Goal: Information Seeking & Learning: Find specific page/section

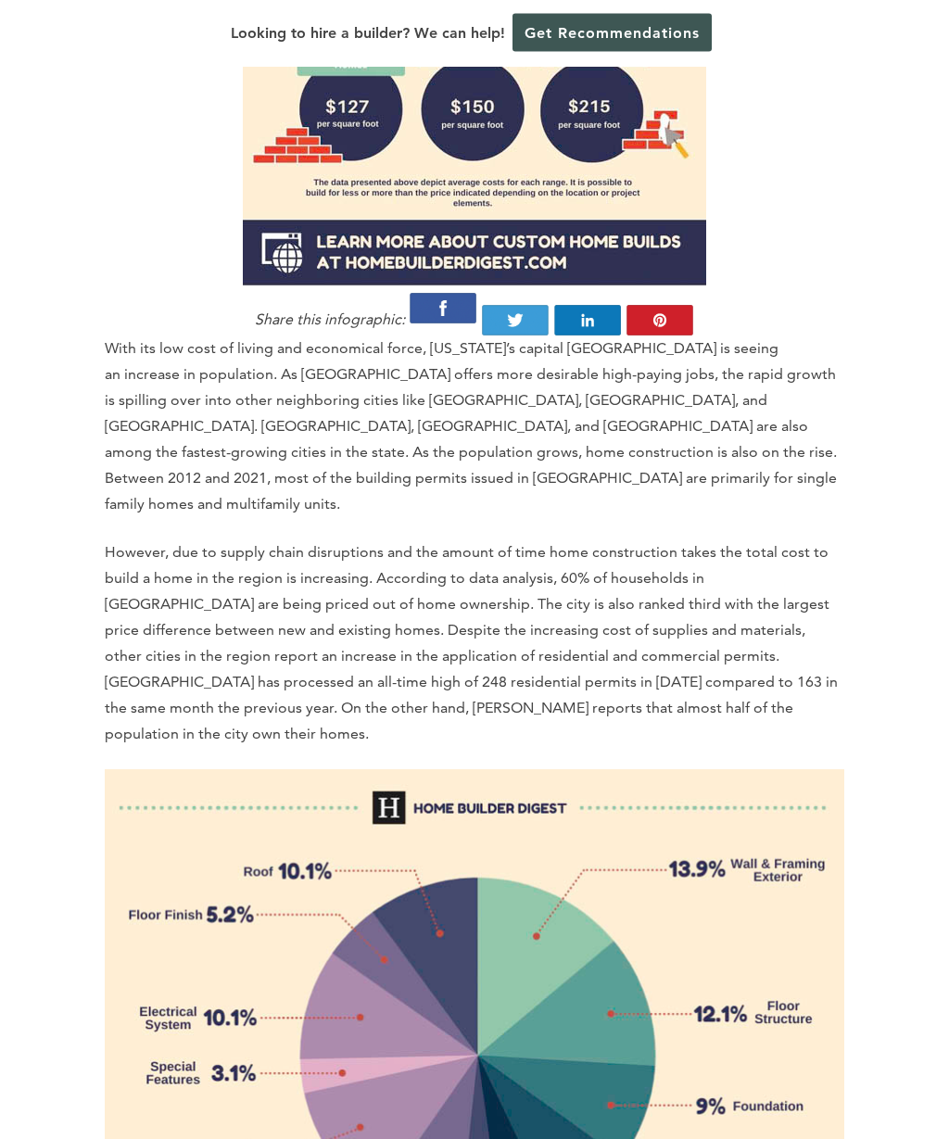
scroll to position [1554, 0]
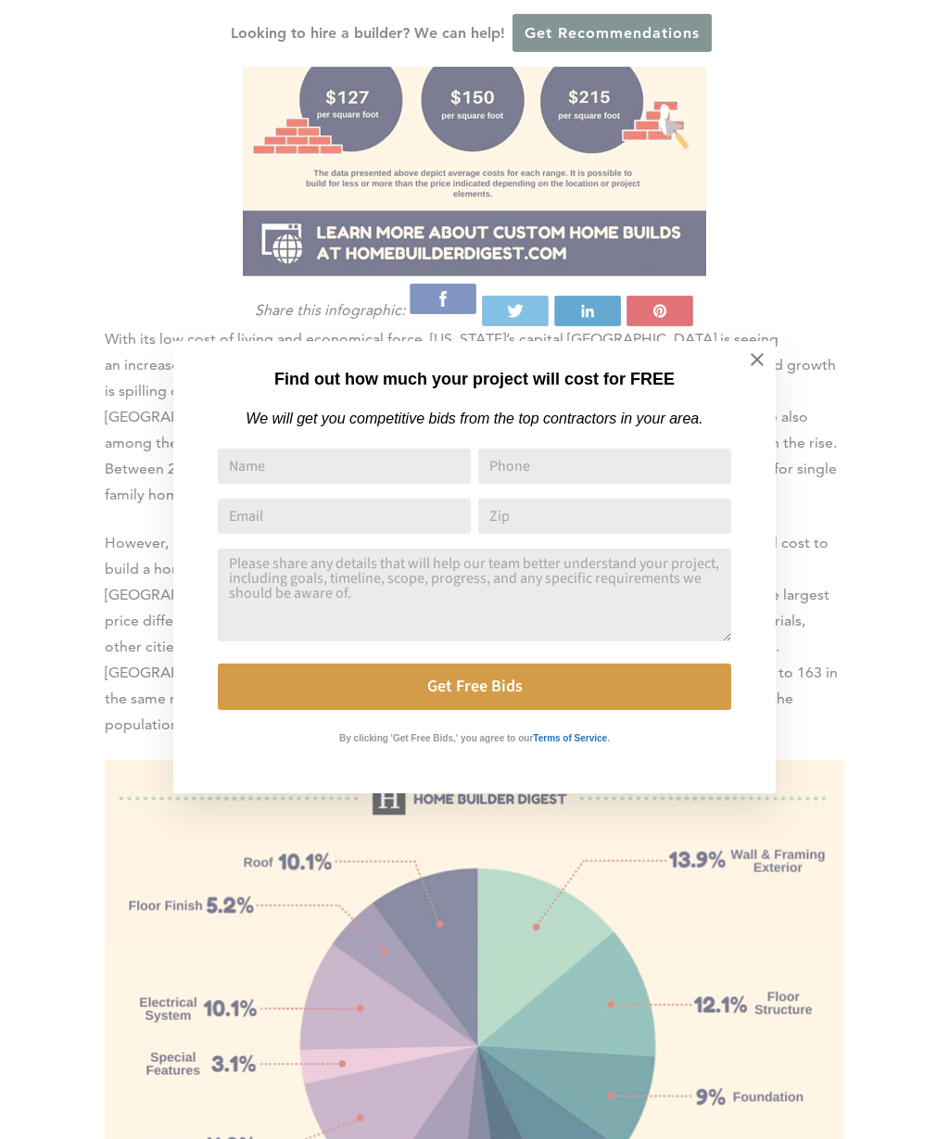
click at [763, 352] on icon at bounding box center [757, 359] width 20 height 20
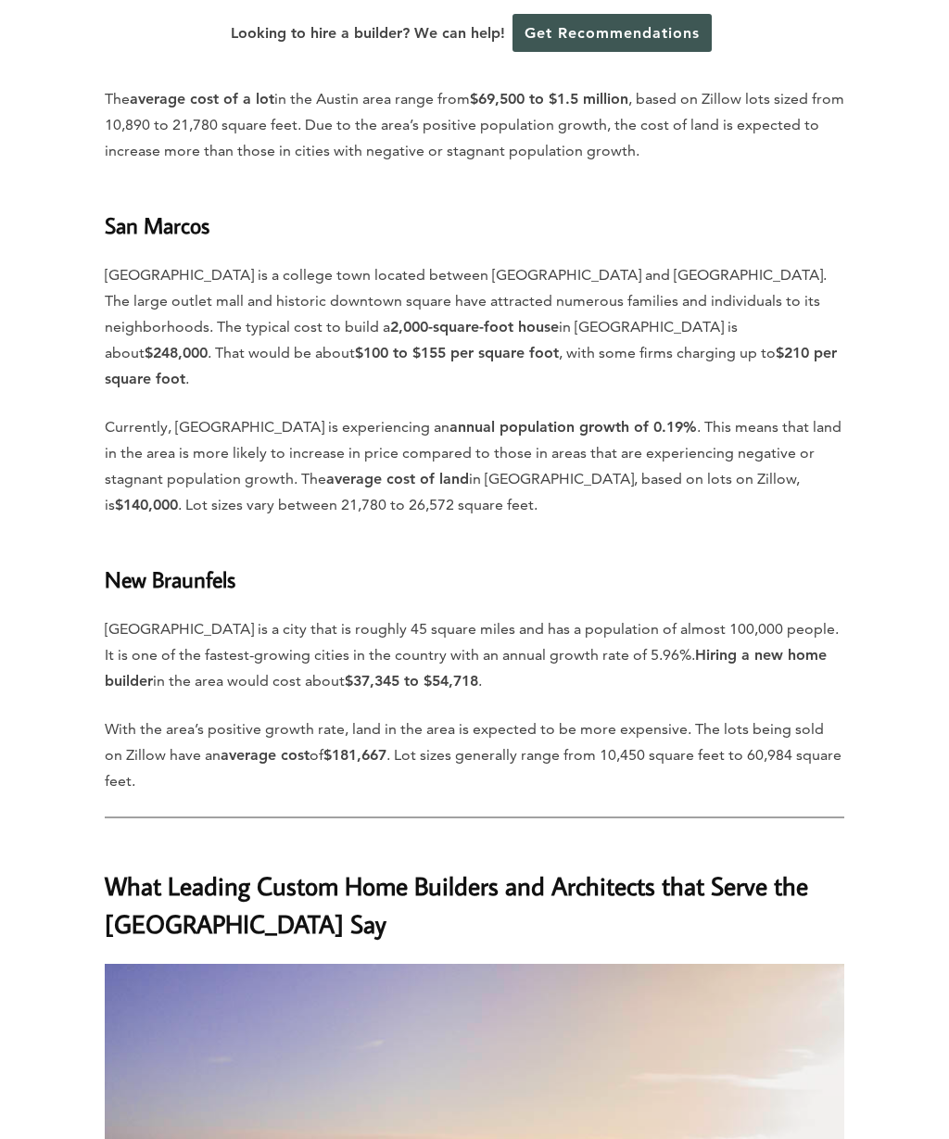
scroll to position [6556, 0]
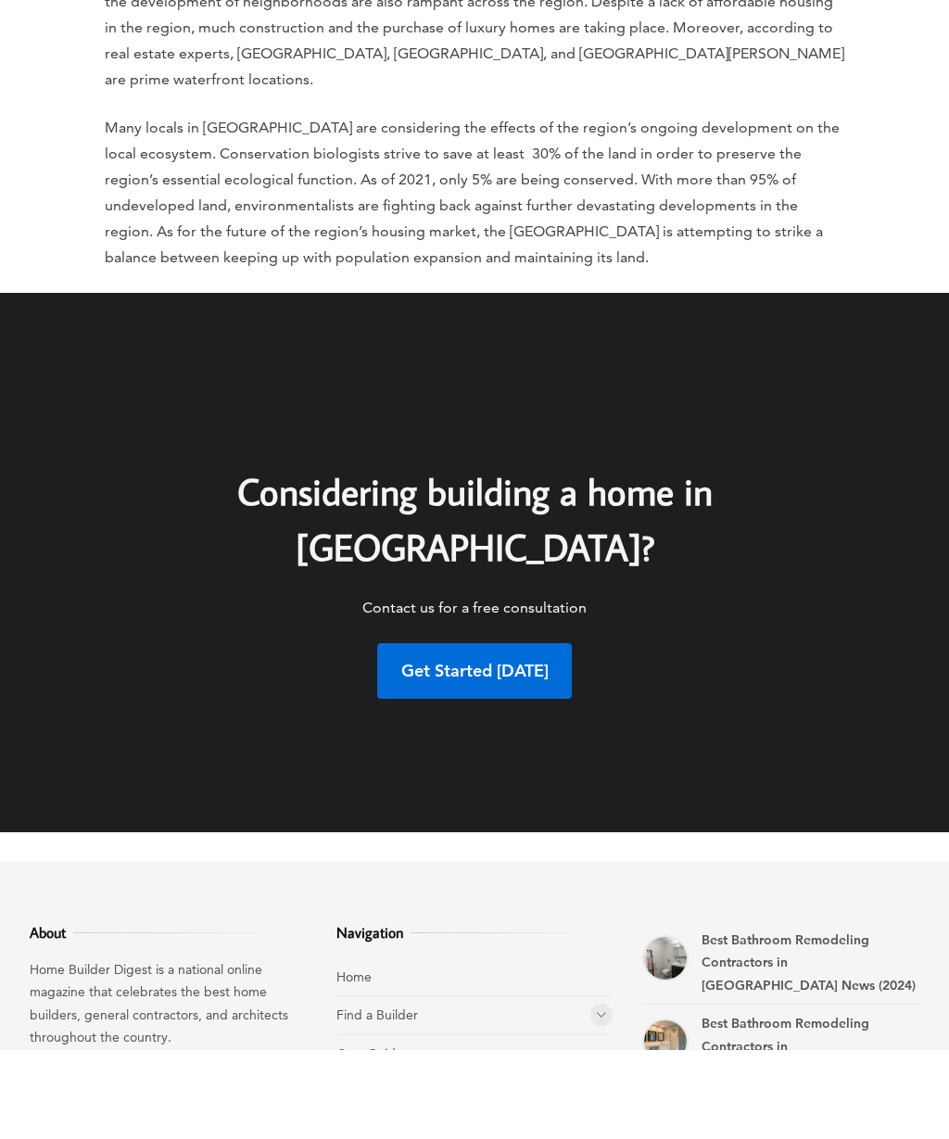
scroll to position [10197, 0]
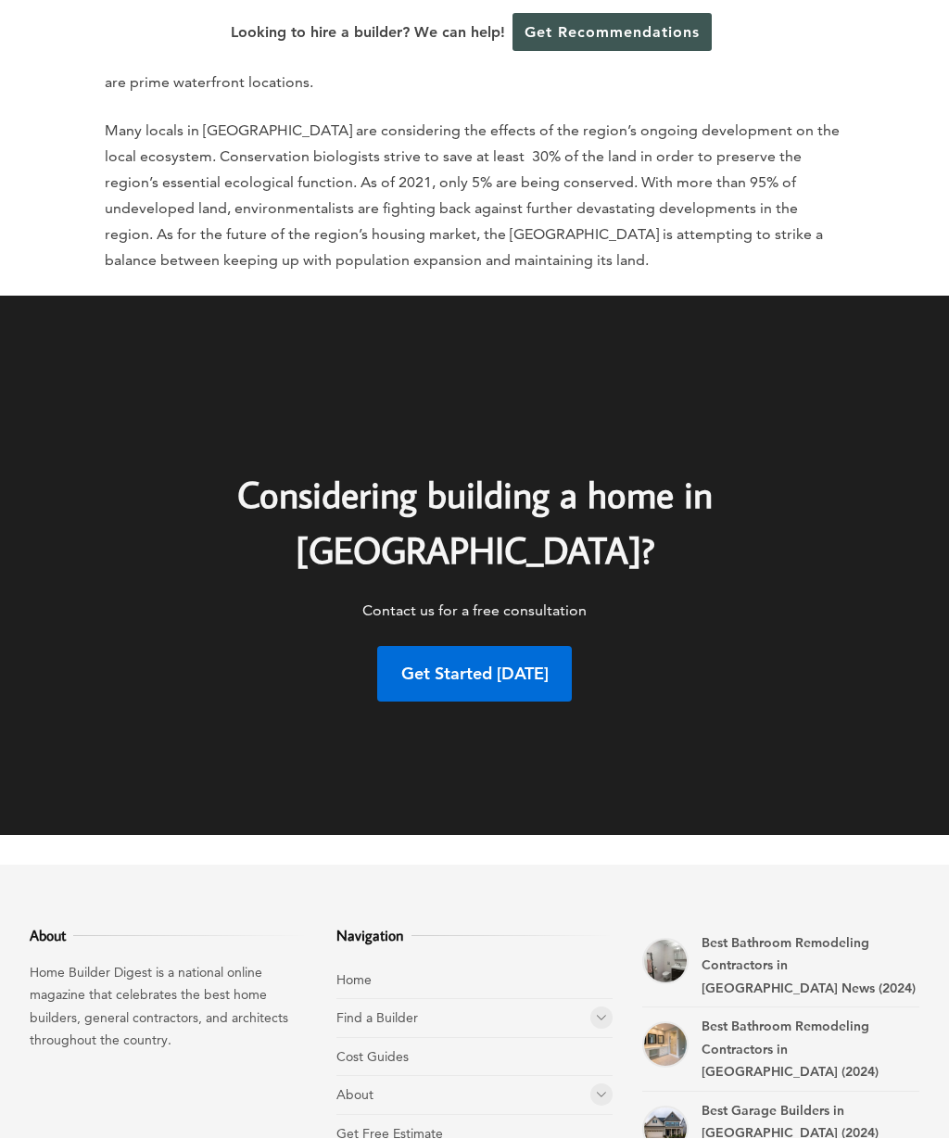
click at [379, 1010] on link "Find a Builder" at bounding box center [377, 1018] width 82 height 17
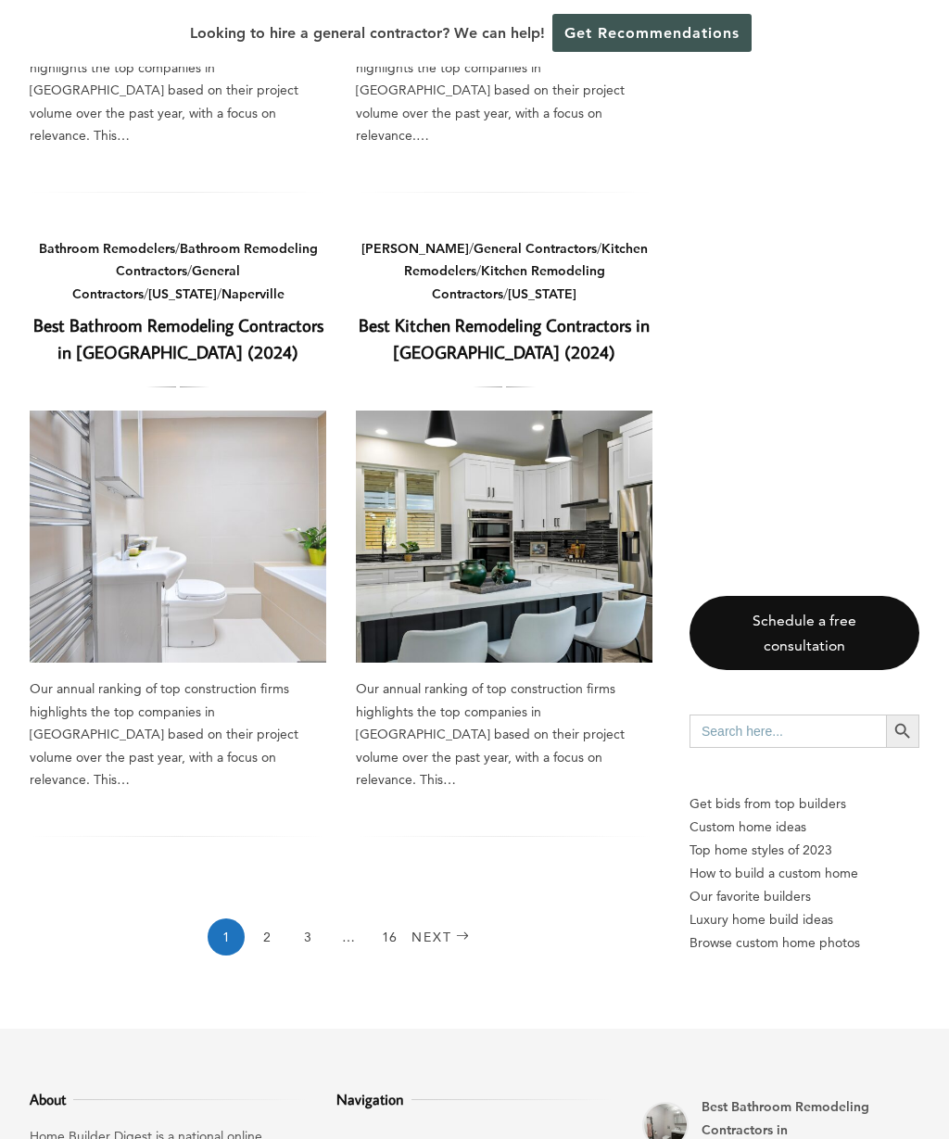
scroll to position [2655, 0]
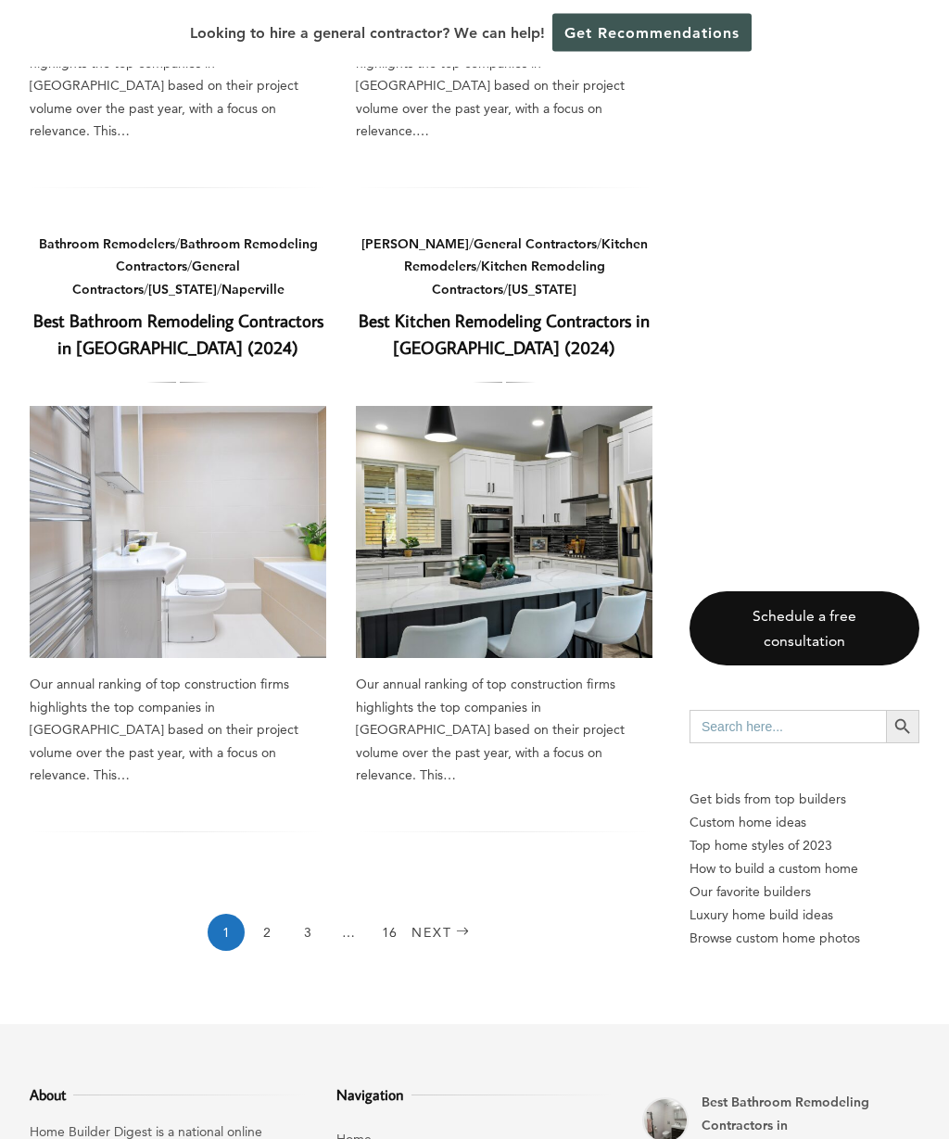
click at [265, 915] on link "2" at bounding box center [266, 933] width 37 height 37
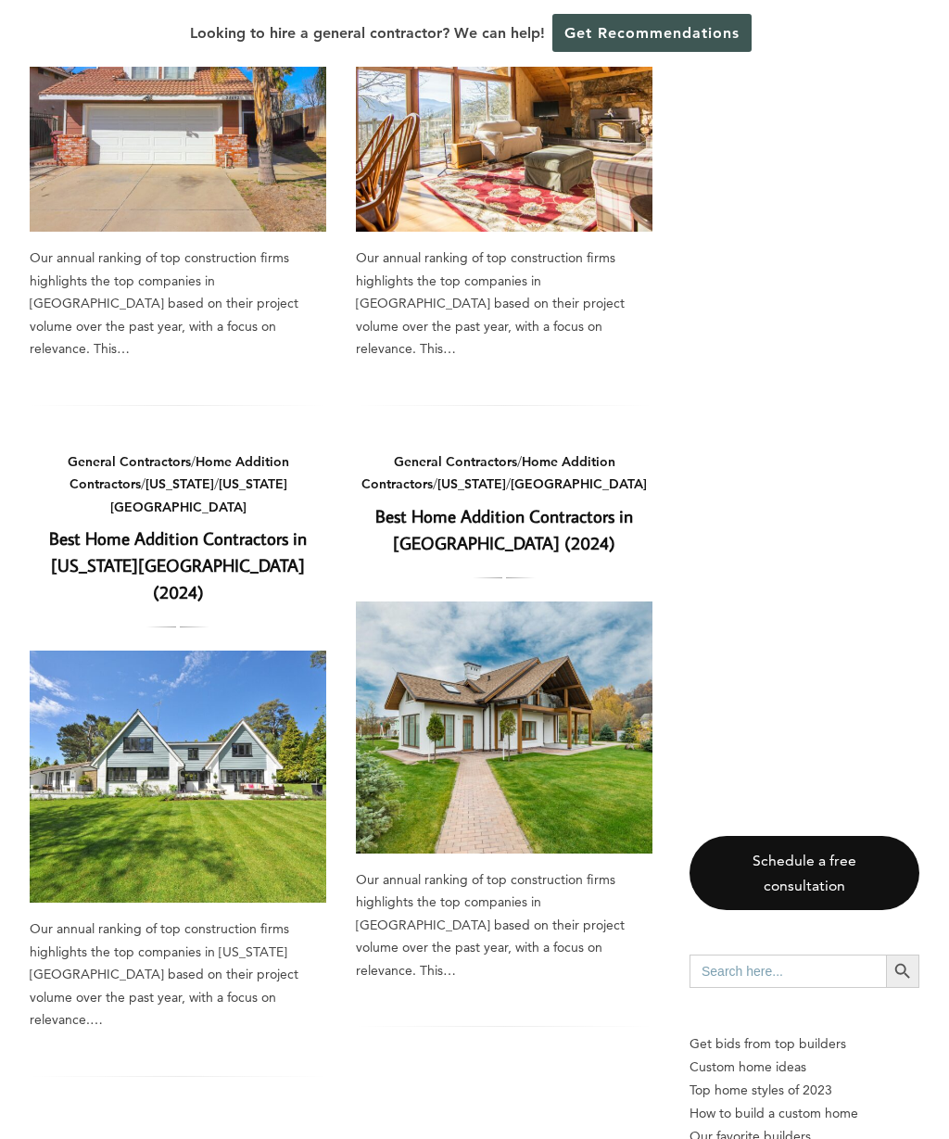
scroll to position [2371, 0]
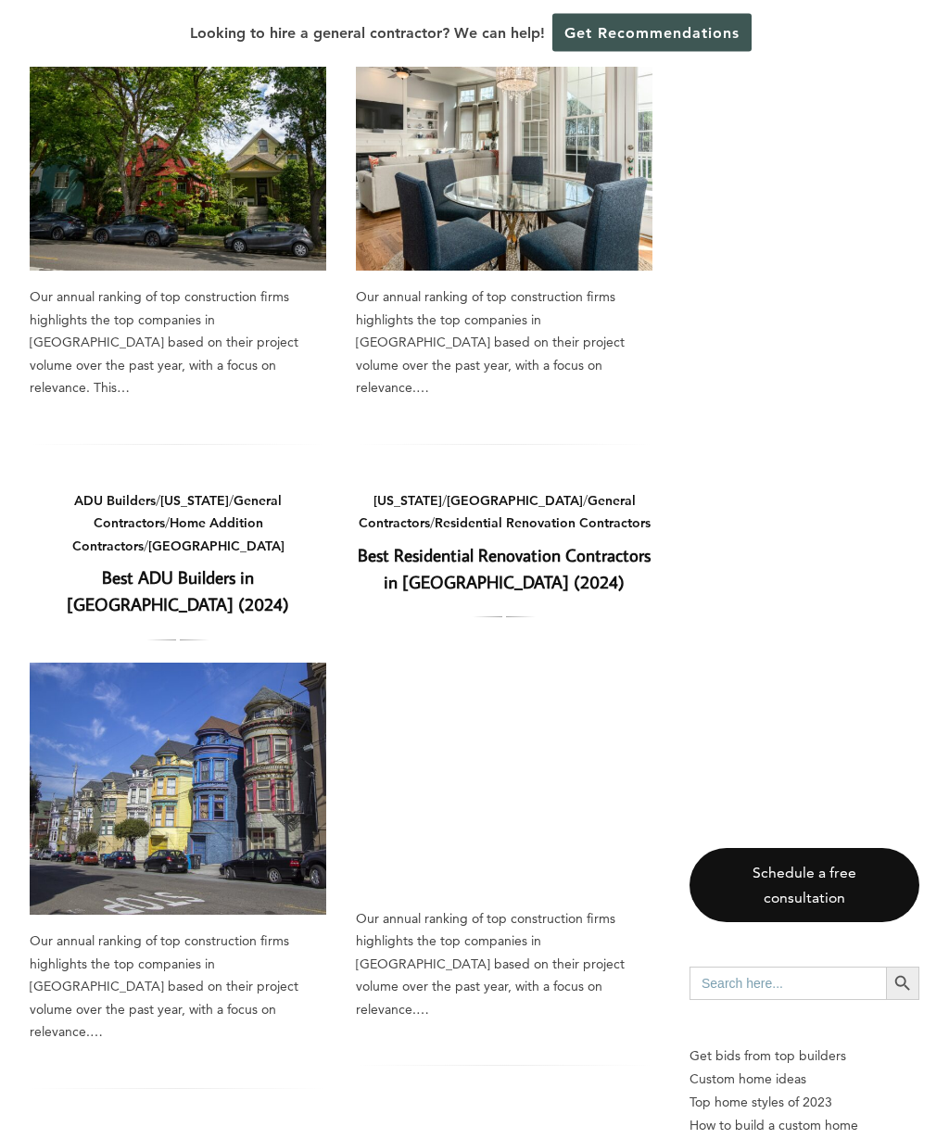
scroll to position [2289, 0]
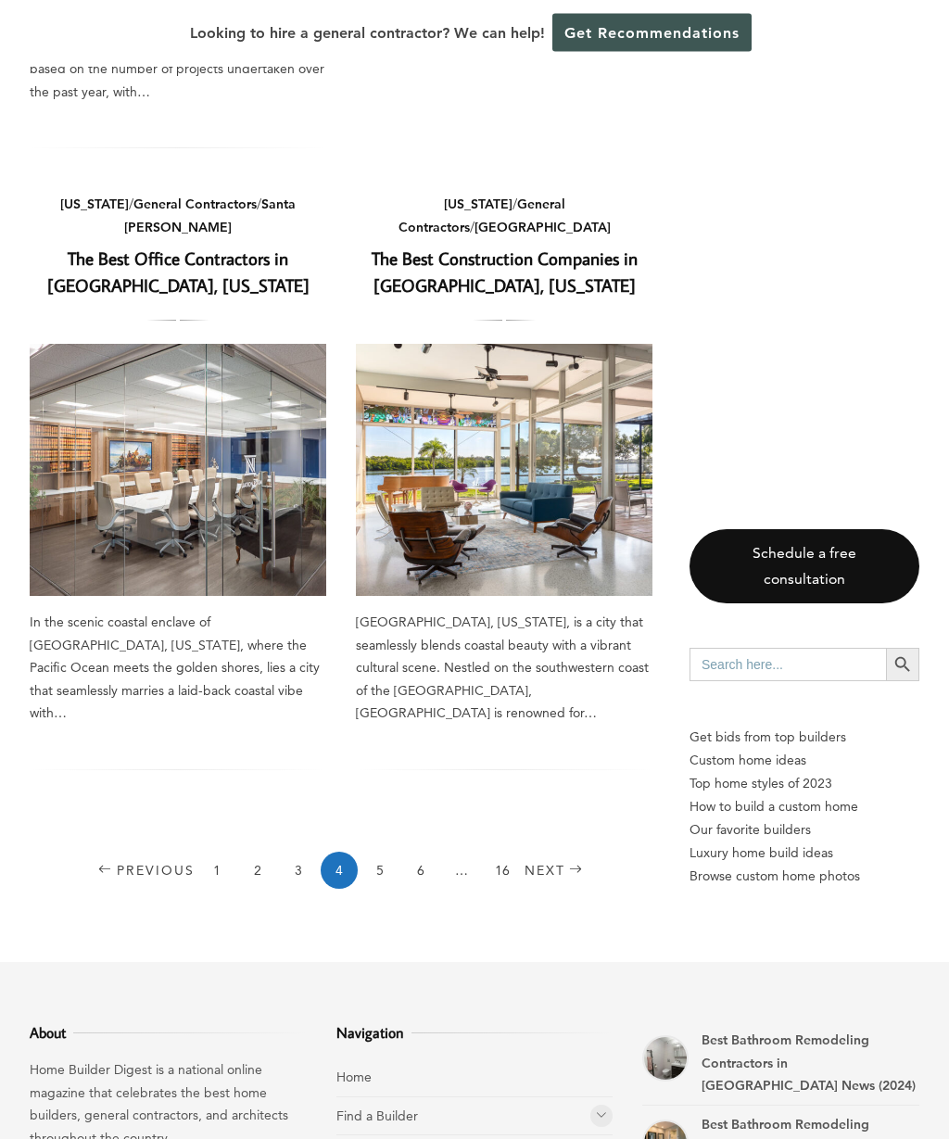
scroll to position [2709, 0]
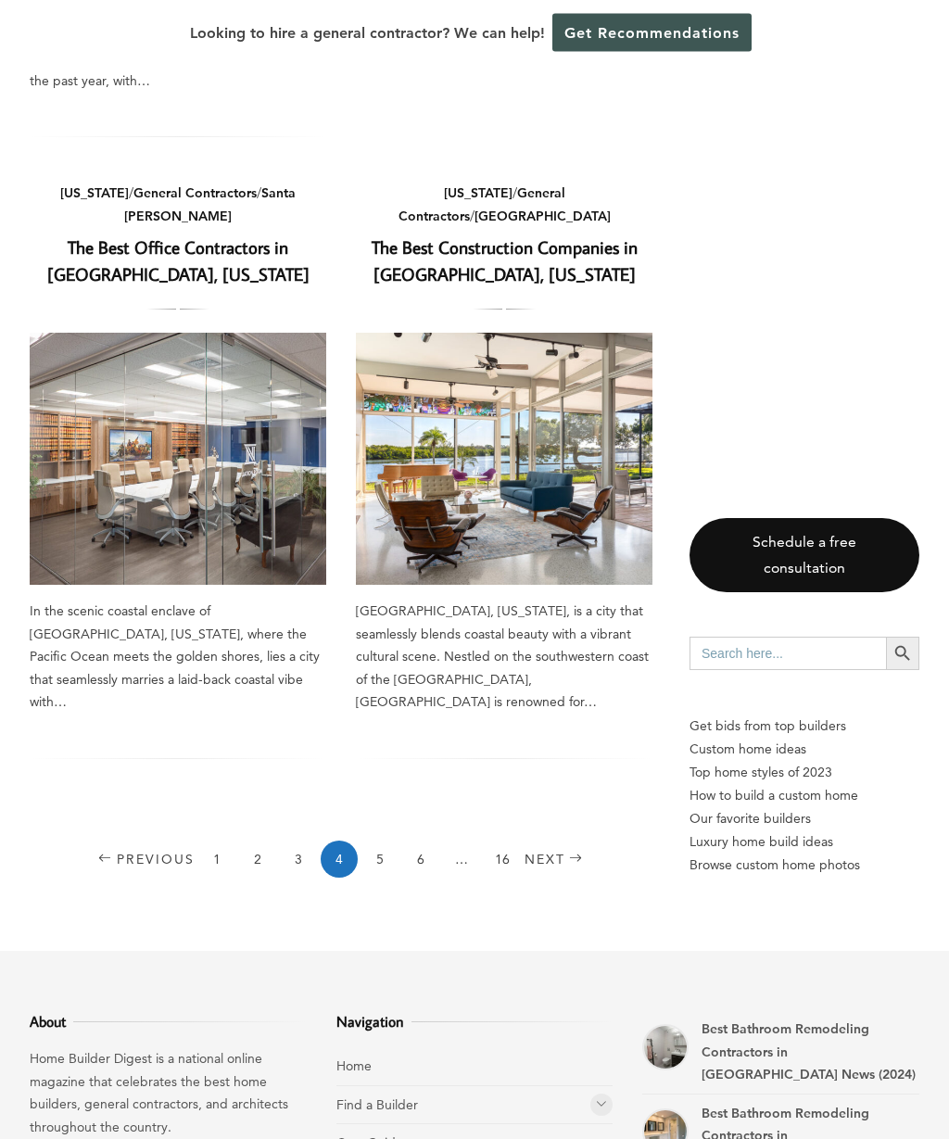
click at [373, 842] on link "5" at bounding box center [379, 860] width 37 height 37
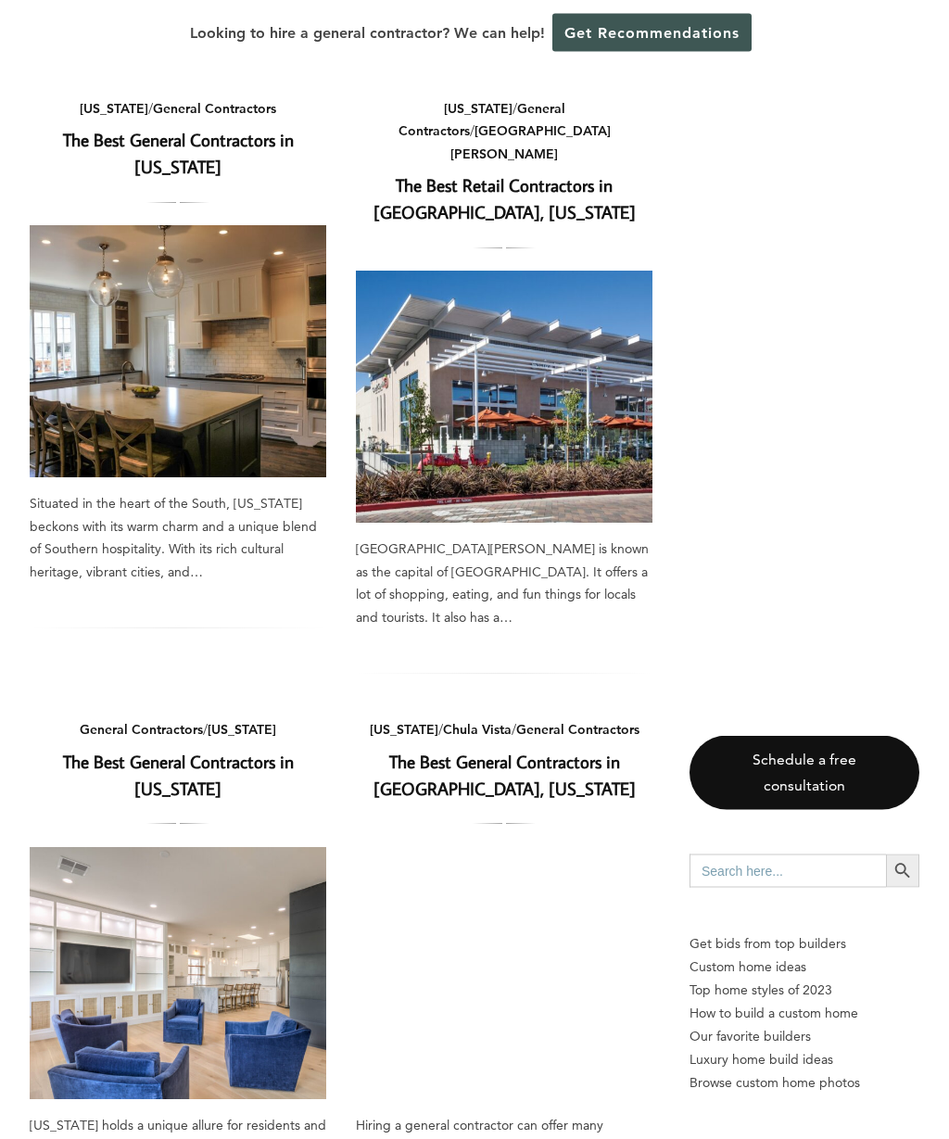
scroll to position [822, 0]
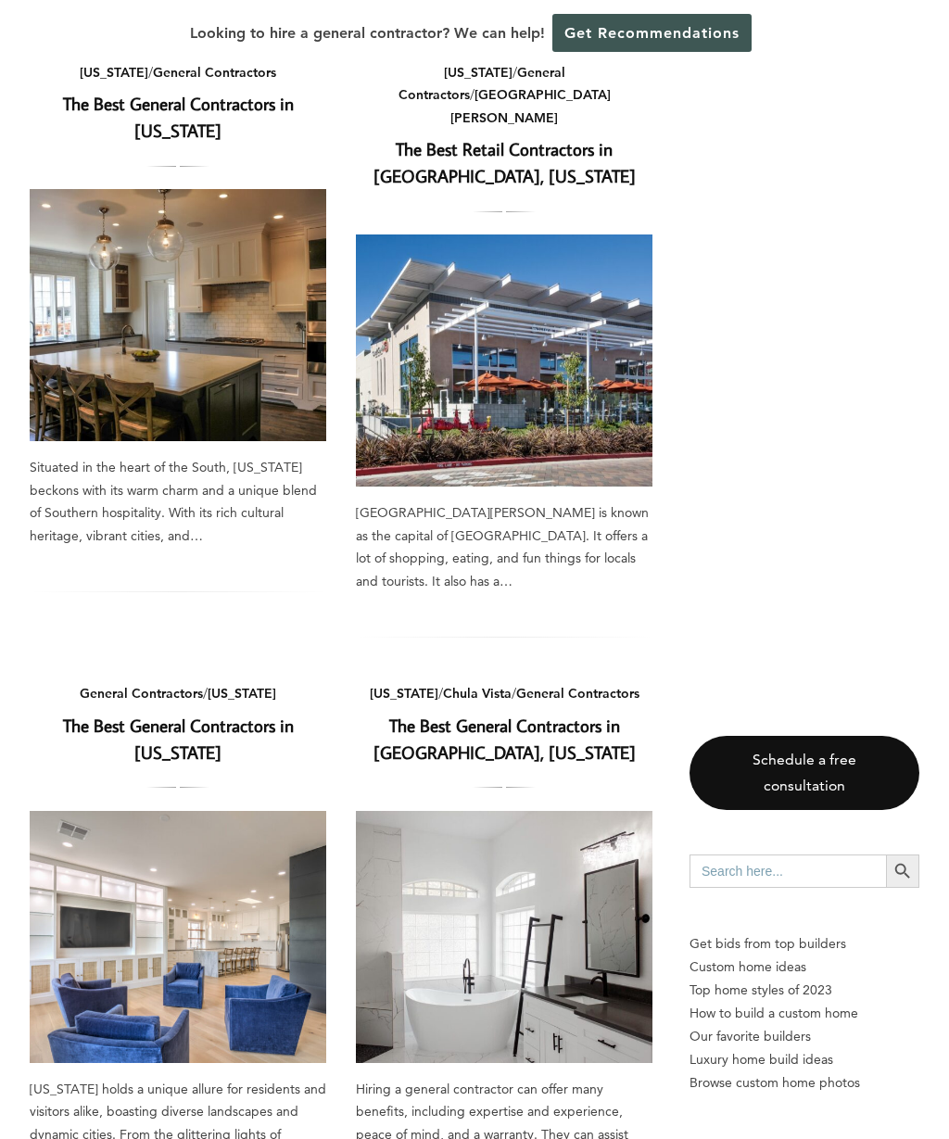
click at [775, 888] on input "Search for:" at bounding box center [788, 871] width 197 height 33
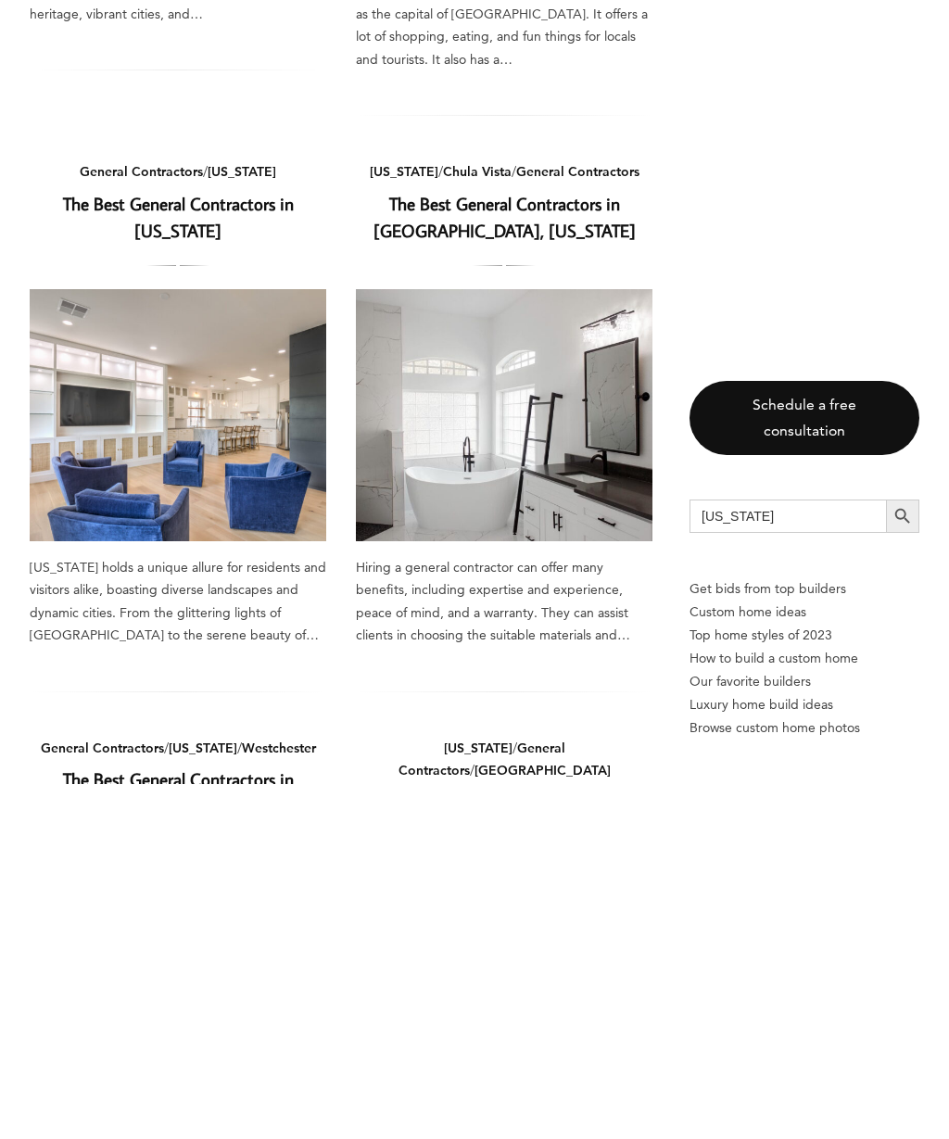
type input "[US_STATE]"
click at [903, 855] on button "Search Button" at bounding box center [902, 871] width 33 height 33
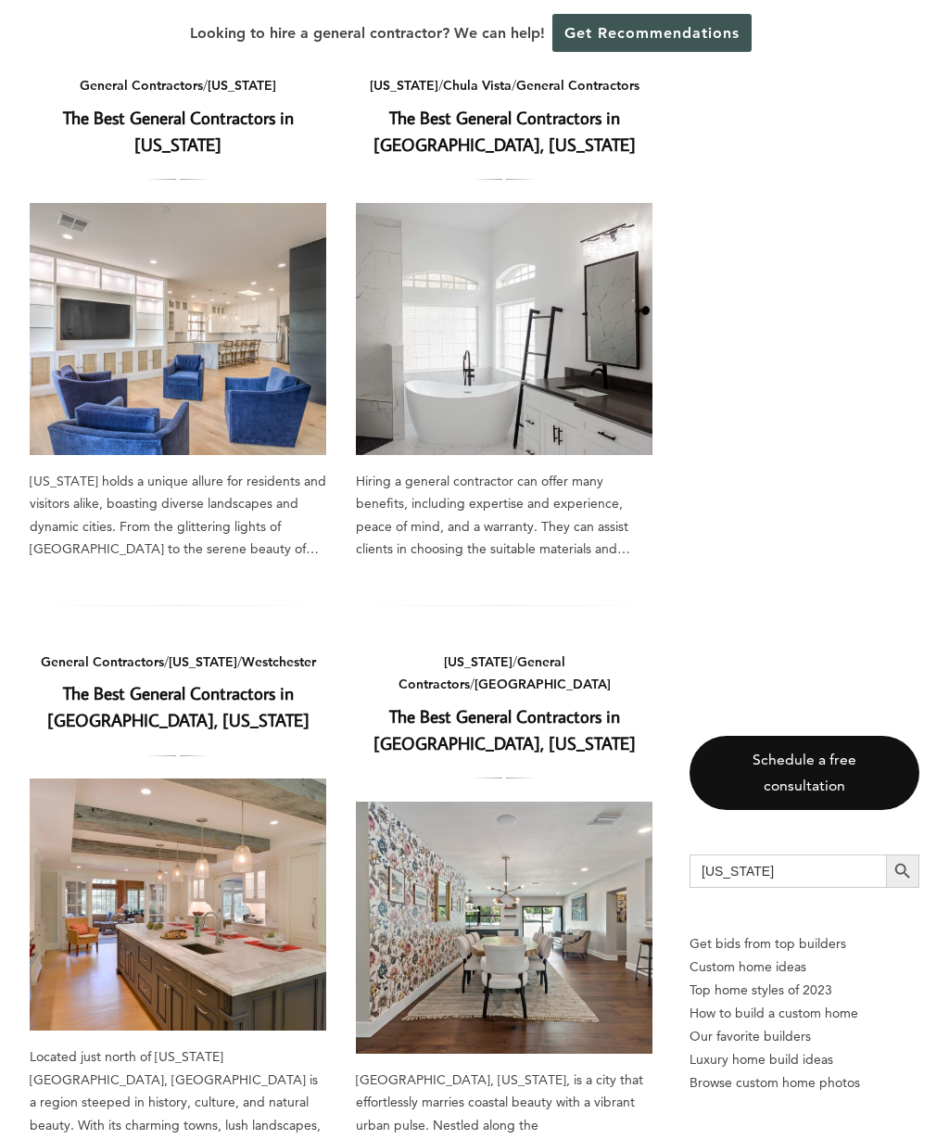
click at [728, 872] on input "[US_STATE]" at bounding box center [788, 871] width 197 height 33
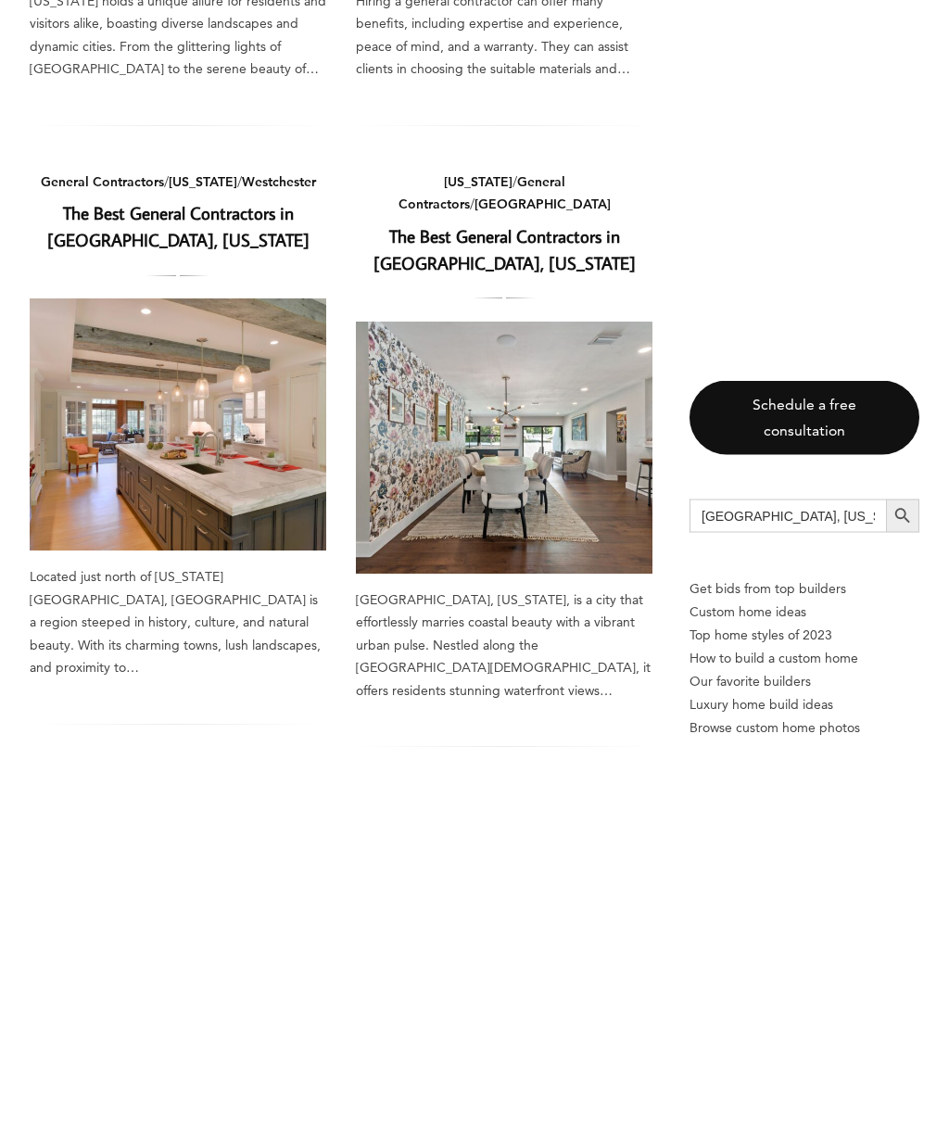
type input "[GEOGRAPHIC_DATA], [US_STATE]"
click at [903, 855] on button "Search Button" at bounding box center [902, 871] width 33 height 33
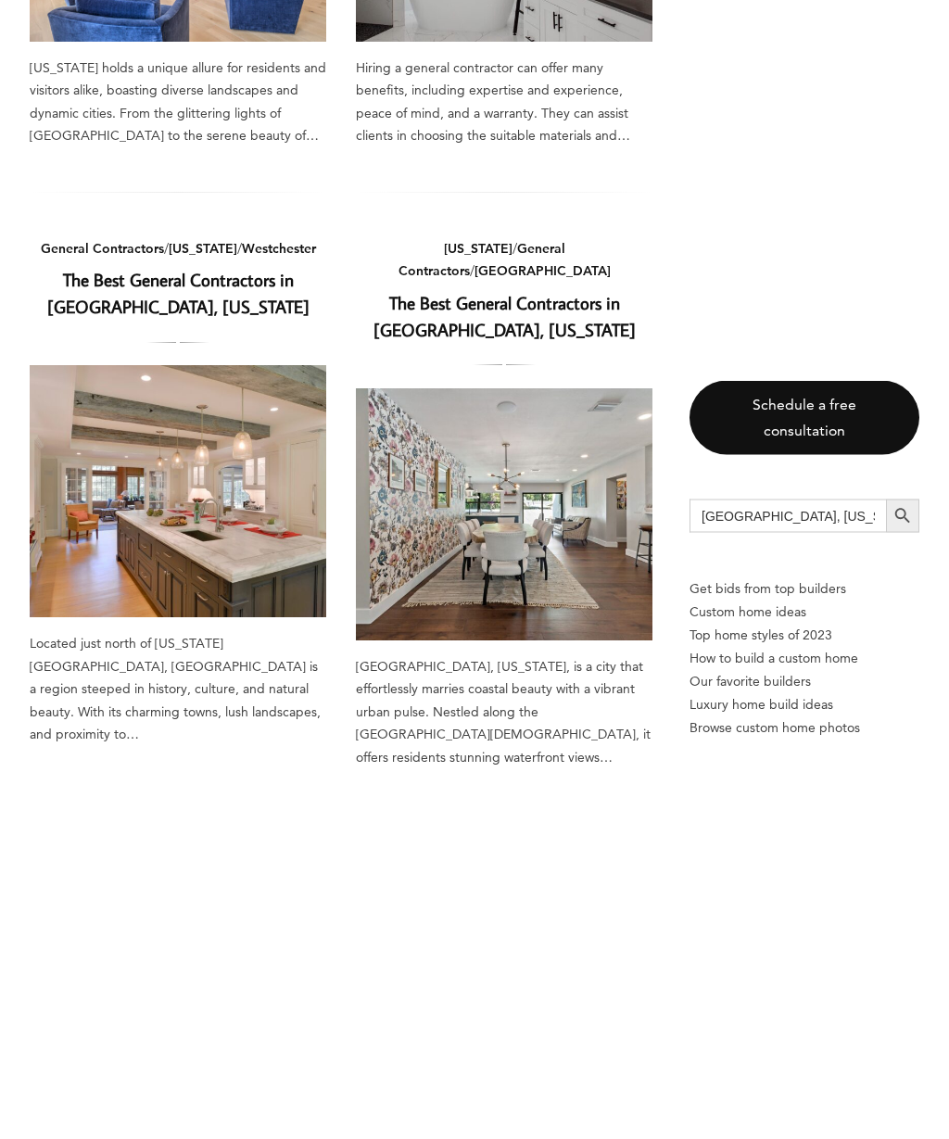
scroll to position [1910, 0]
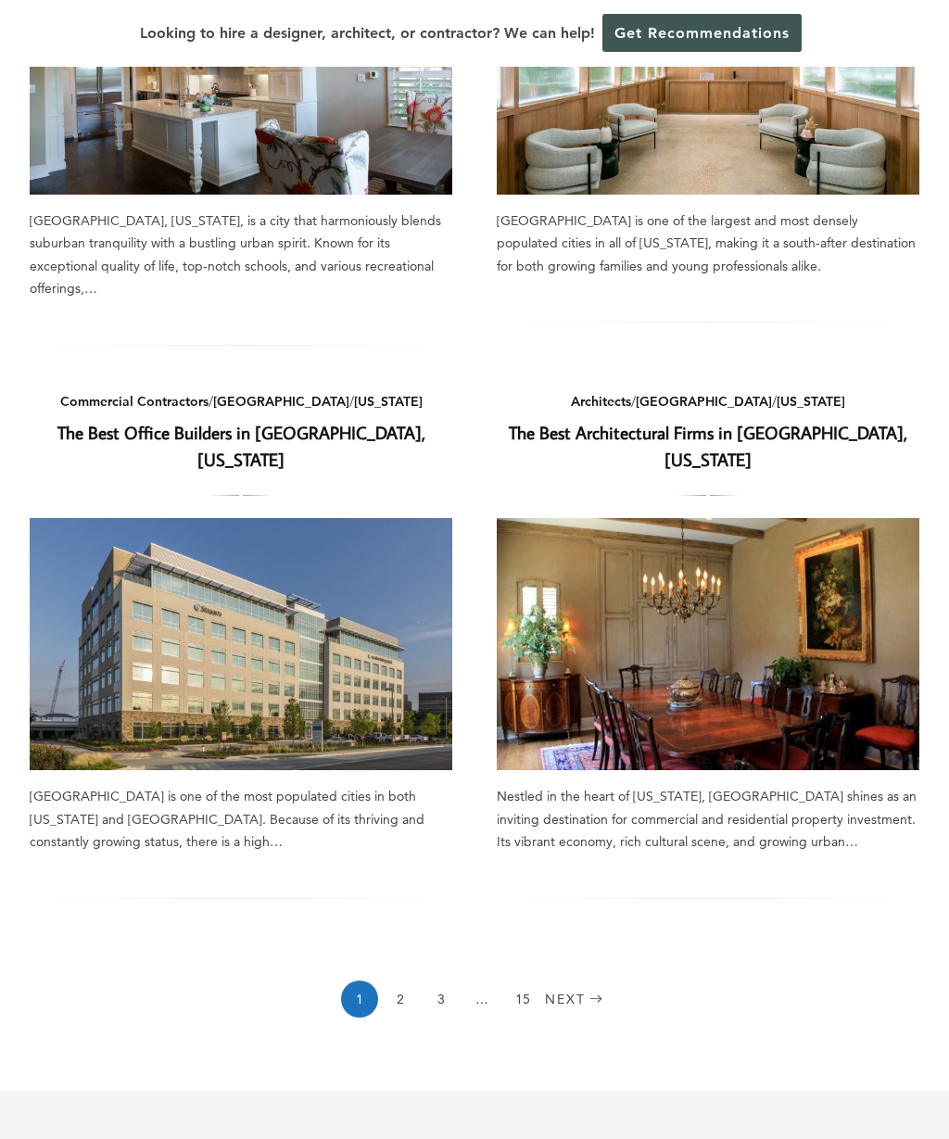
scroll to position [1553, 0]
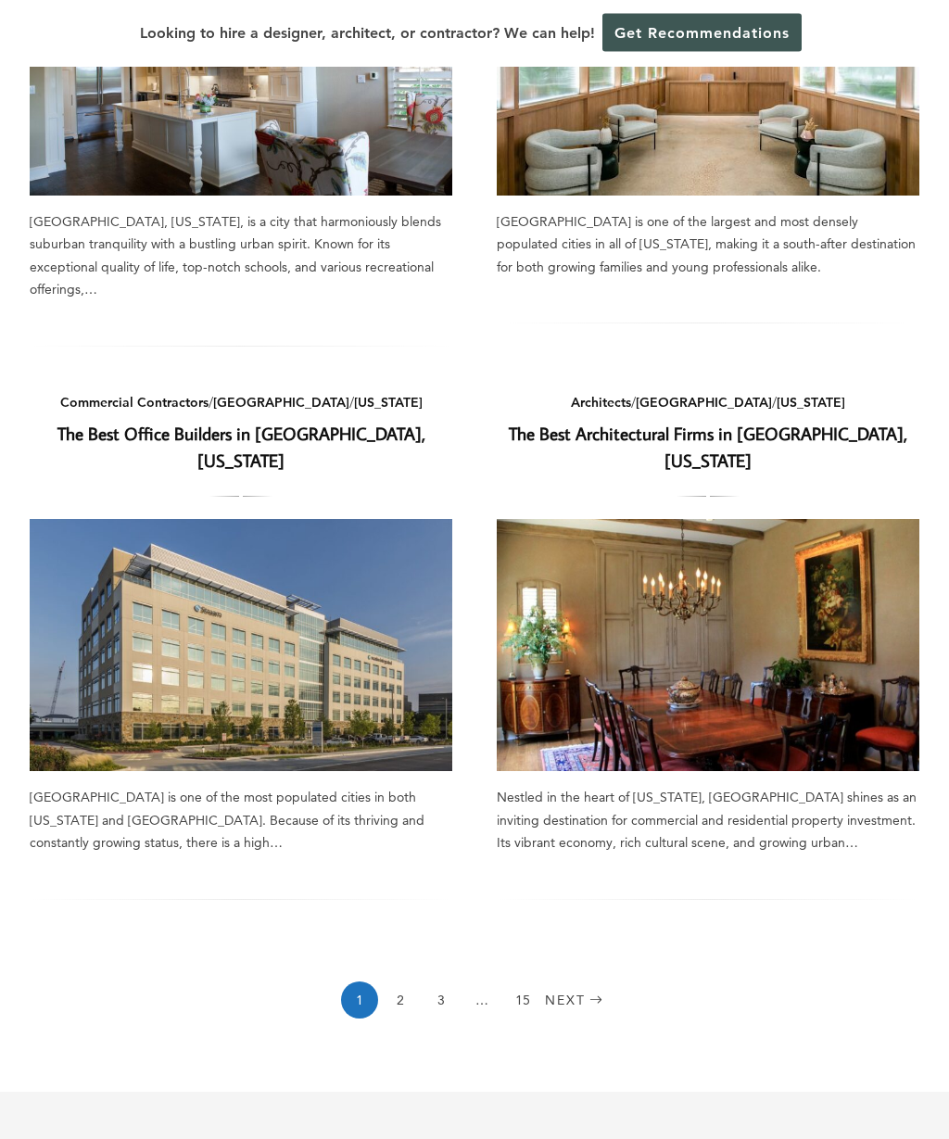
click at [565, 983] on link "Next" at bounding box center [576, 1001] width 63 height 37
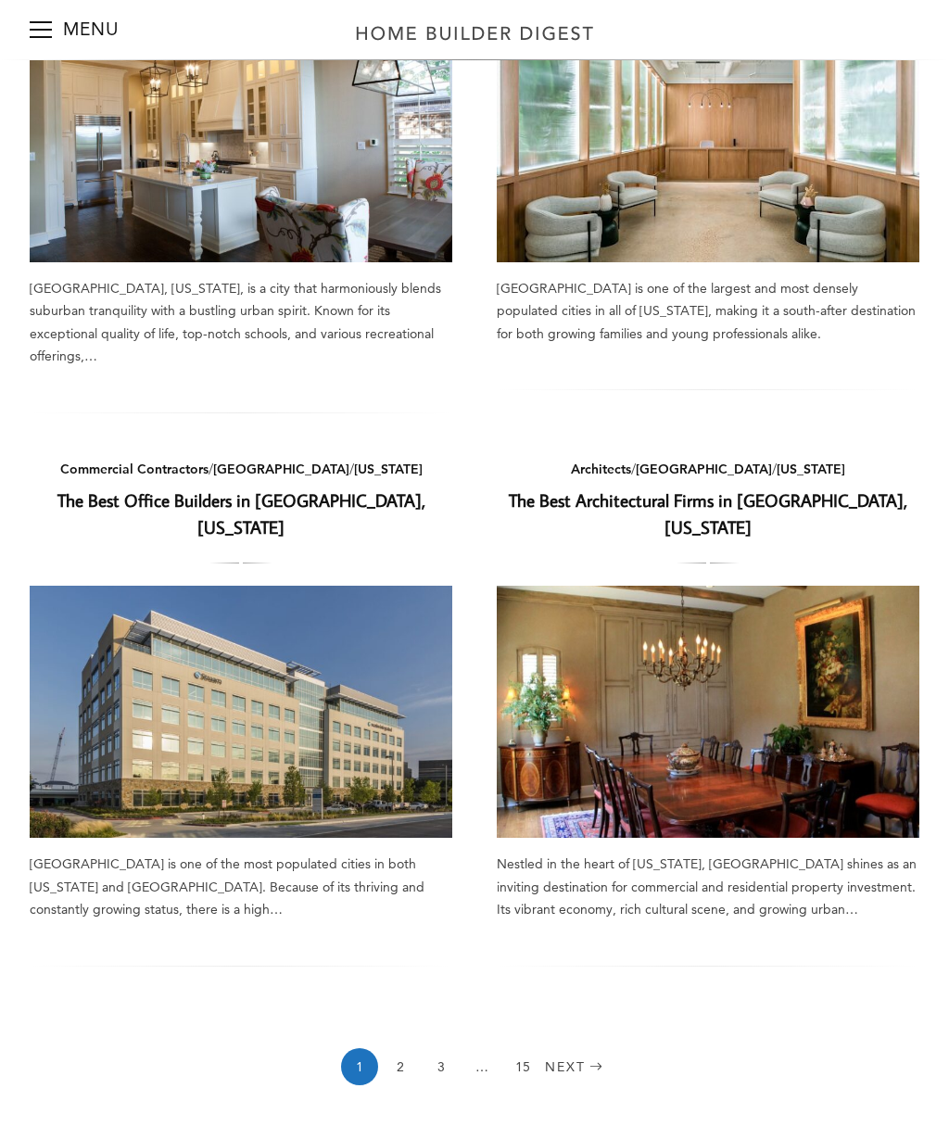
scroll to position [1639, 0]
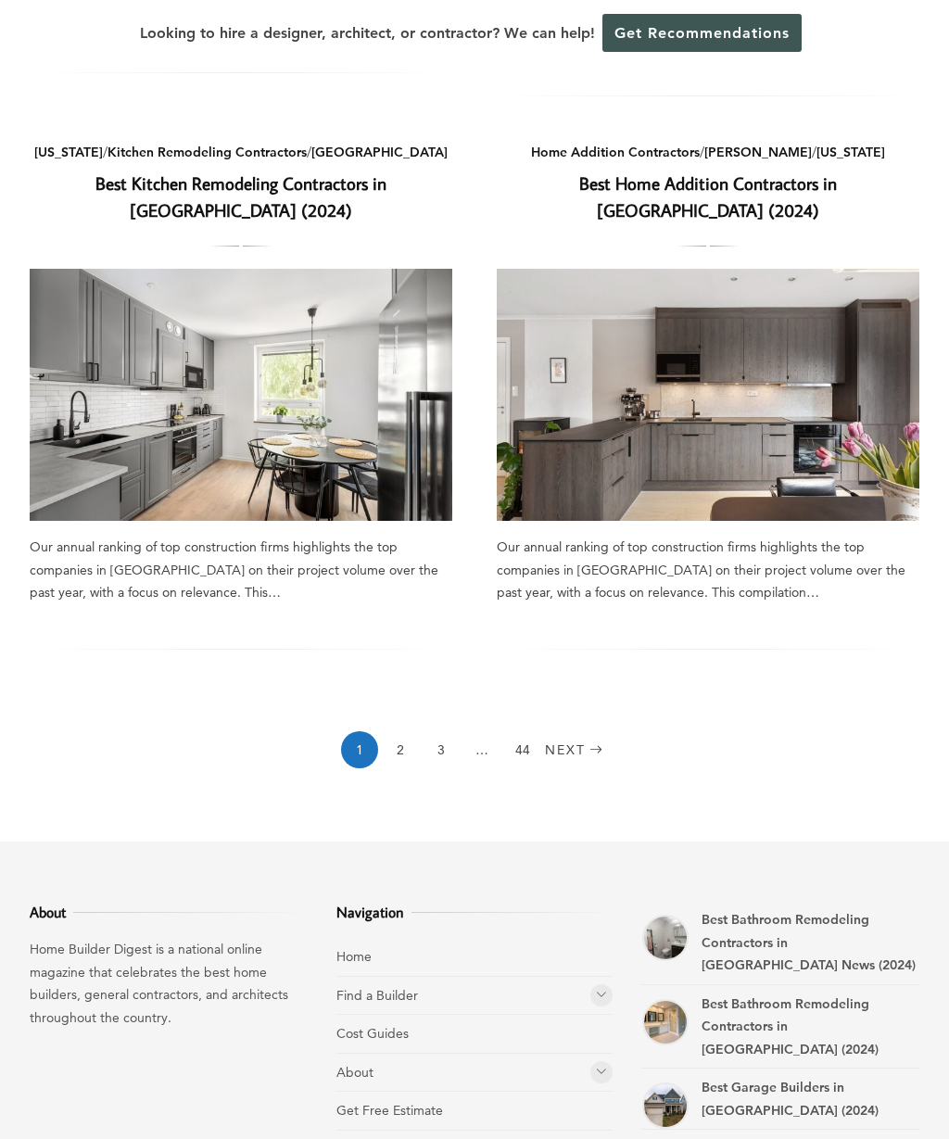
scroll to position [1802, 0]
click at [400, 746] on link "2" at bounding box center [400, 751] width 37 height 37
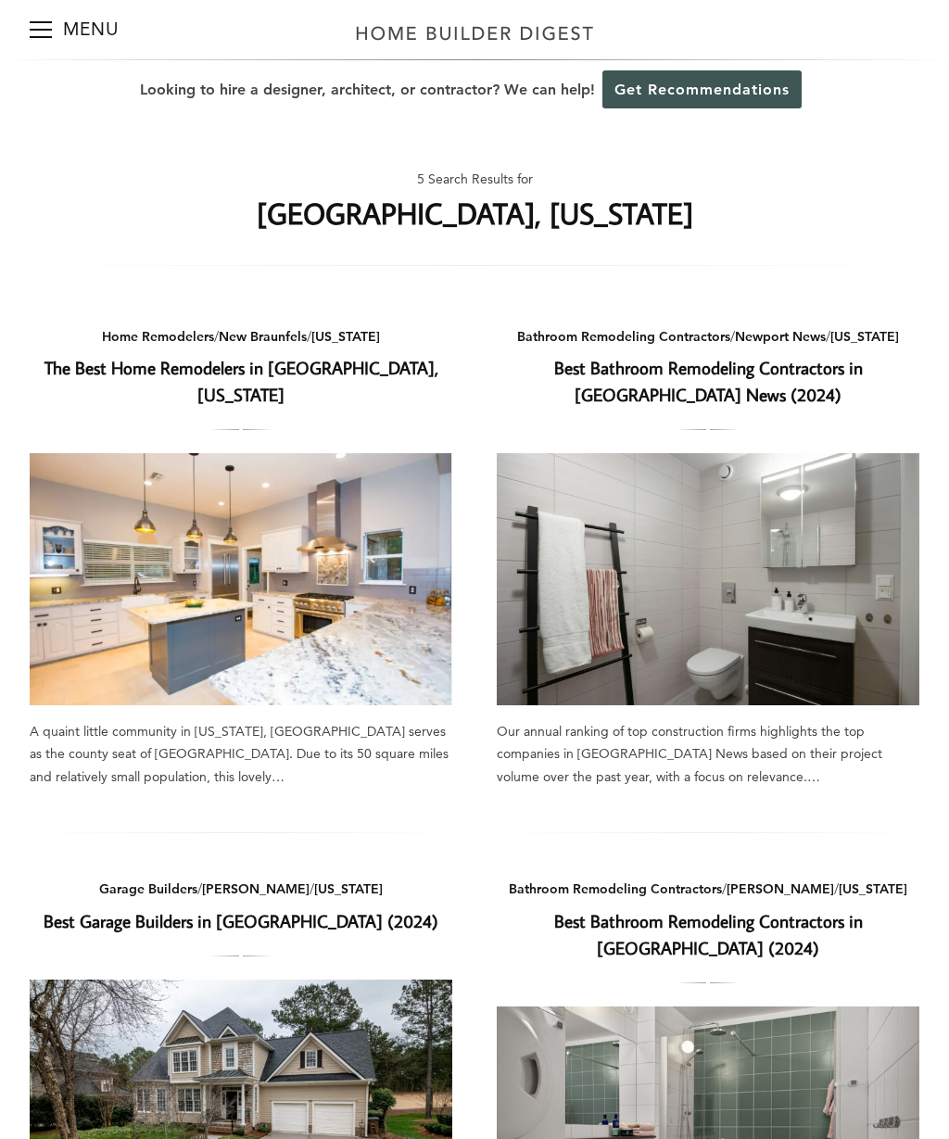
scroll to position [0, 0]
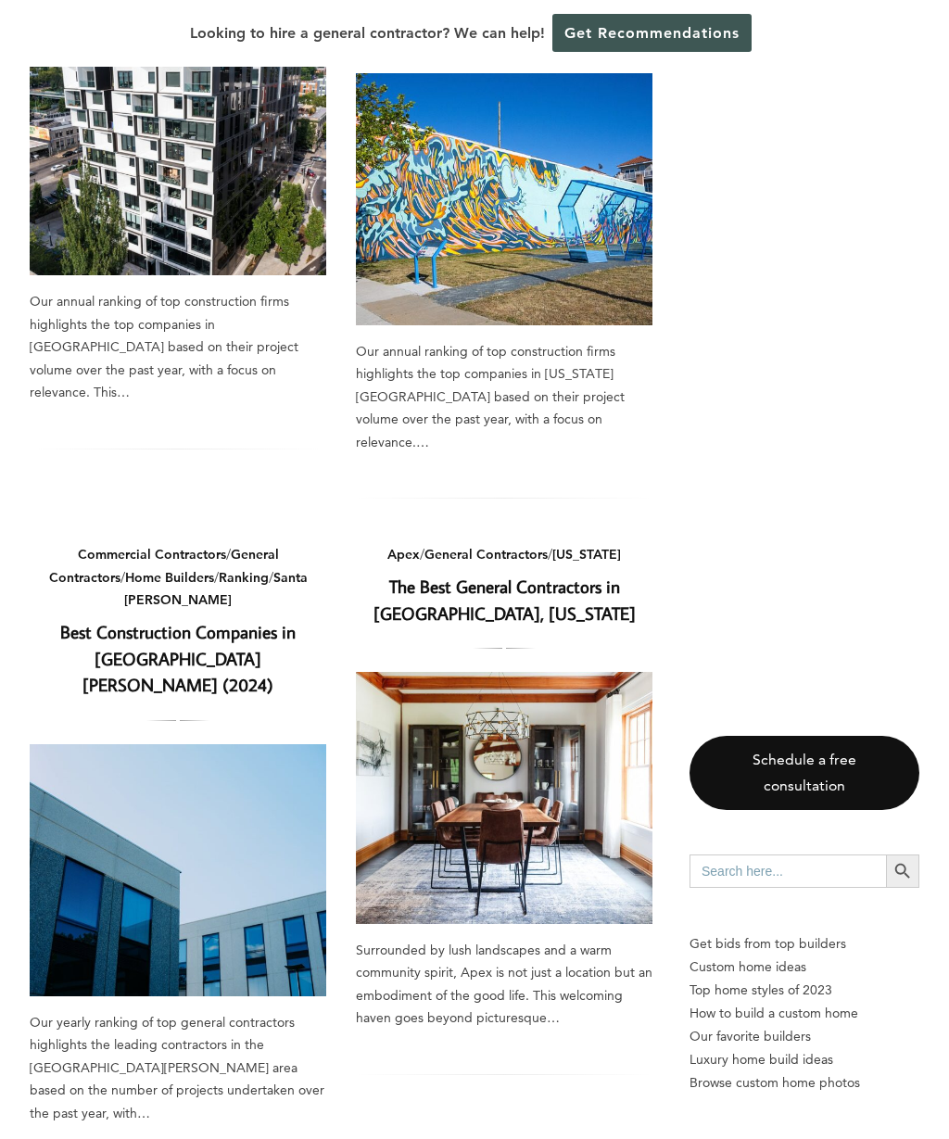
scroll to position [1671, 0]
